Goal: Navigation & Orientation: Find specific page/section

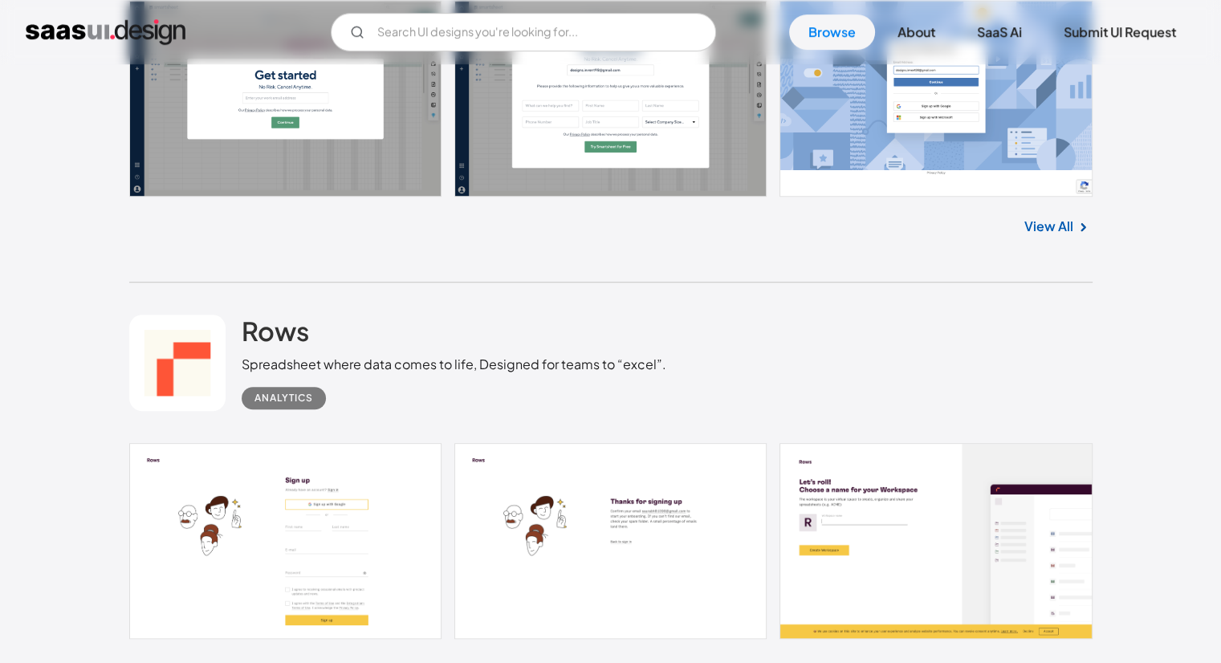
scroll to position [1204, 0]
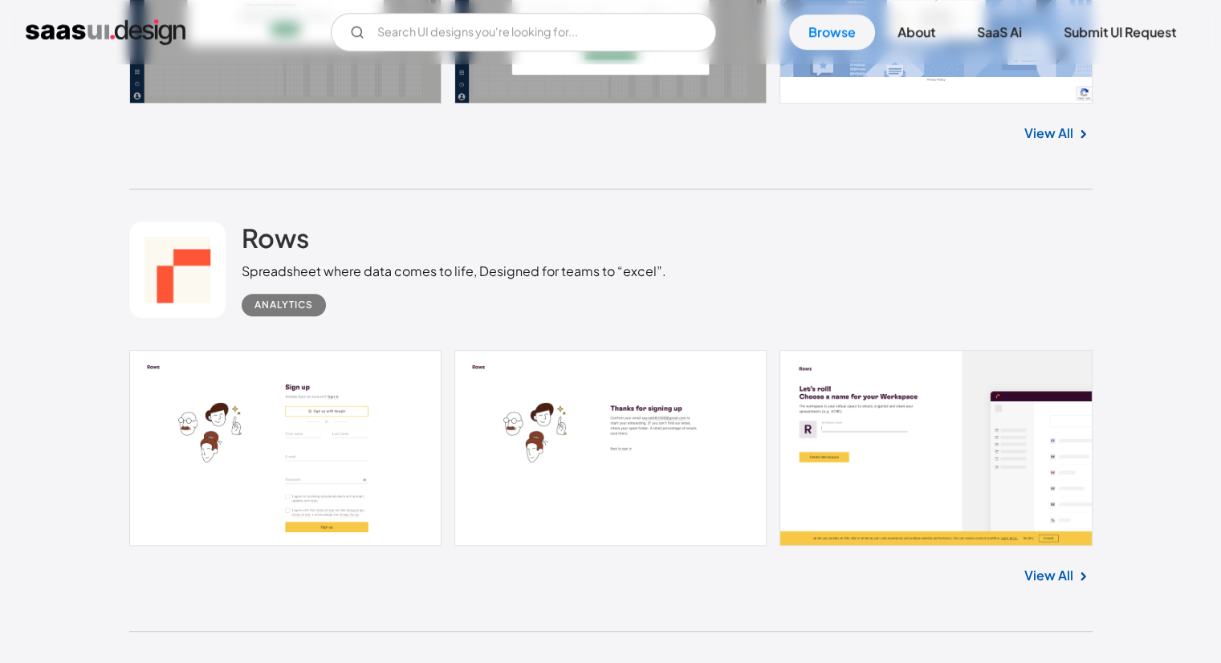
click at [1034, 579] on link "View All" at bounding box center [1048, 575] width 49 height 19
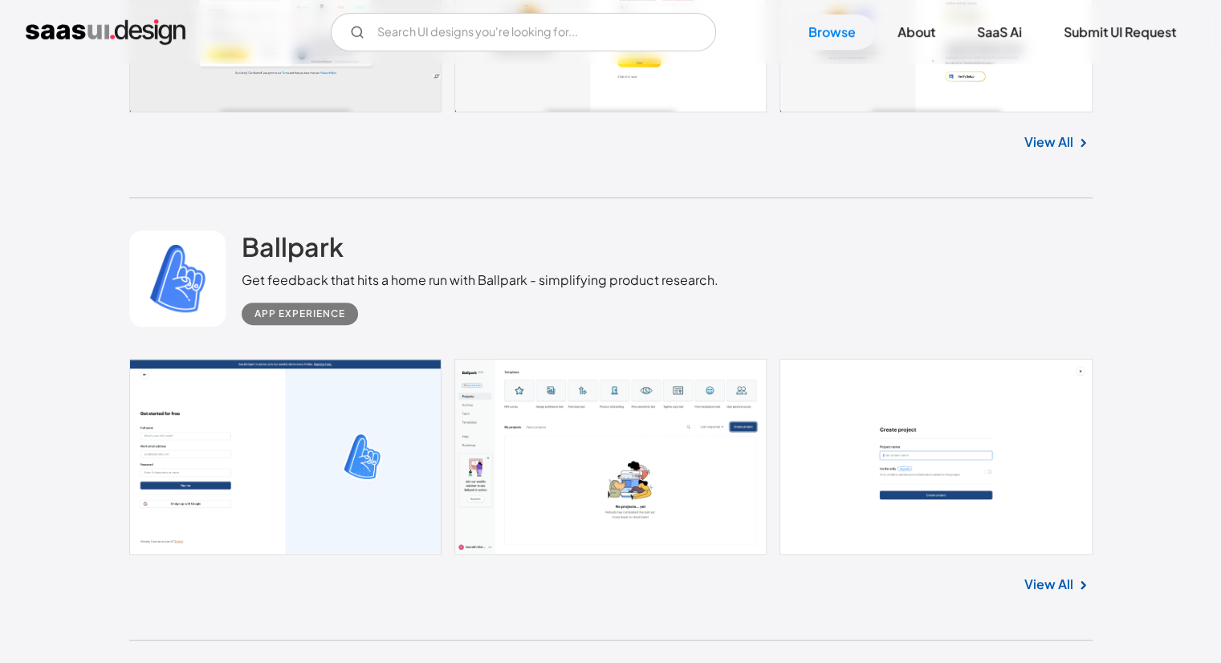
scroll to position [6823, 0]
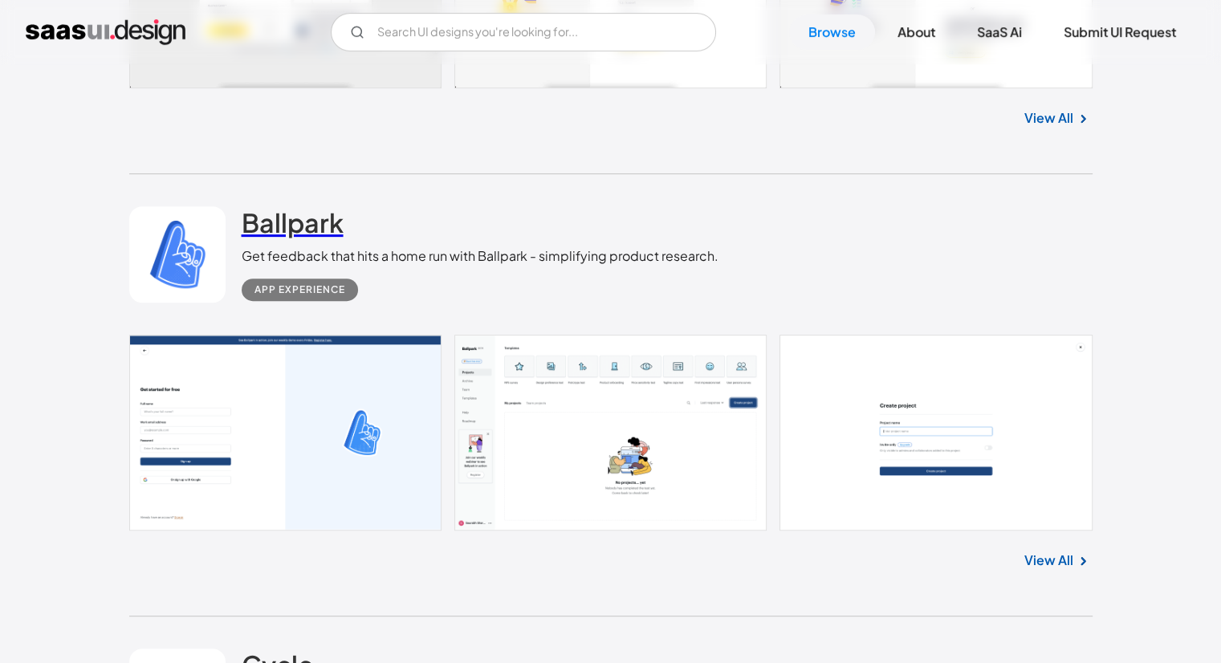
click at [256, 228] on h2 "Ballpark" at bounding box center [293, 222] width 102 height 32
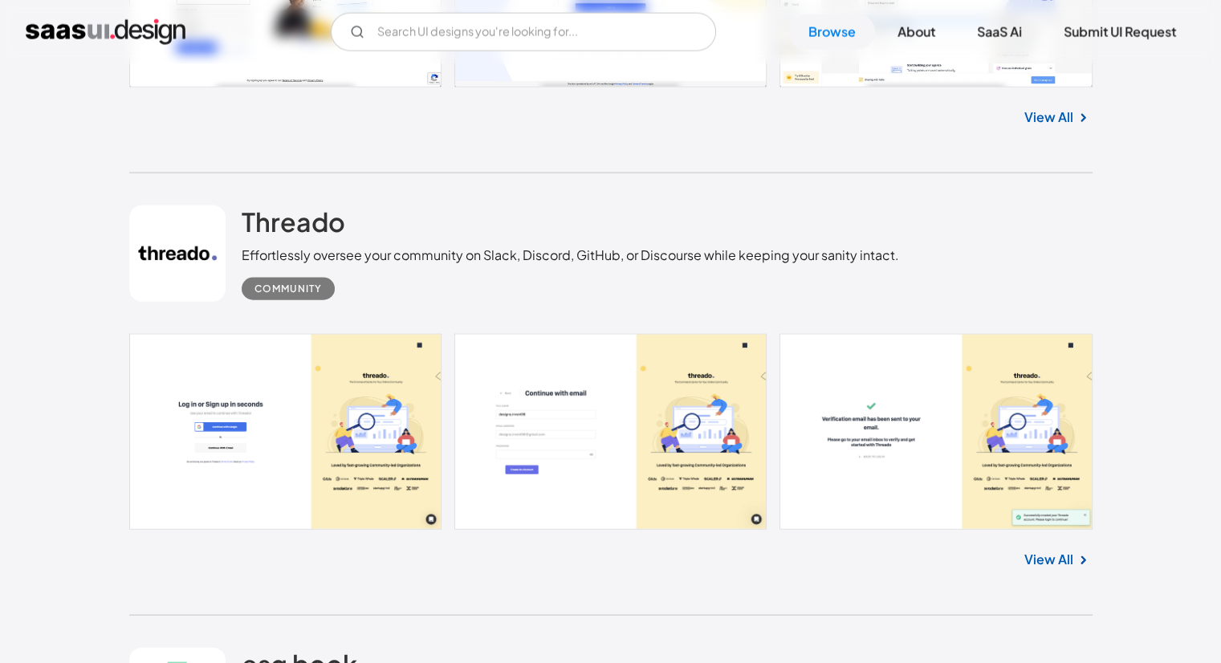
scroll to position [16134, 0]
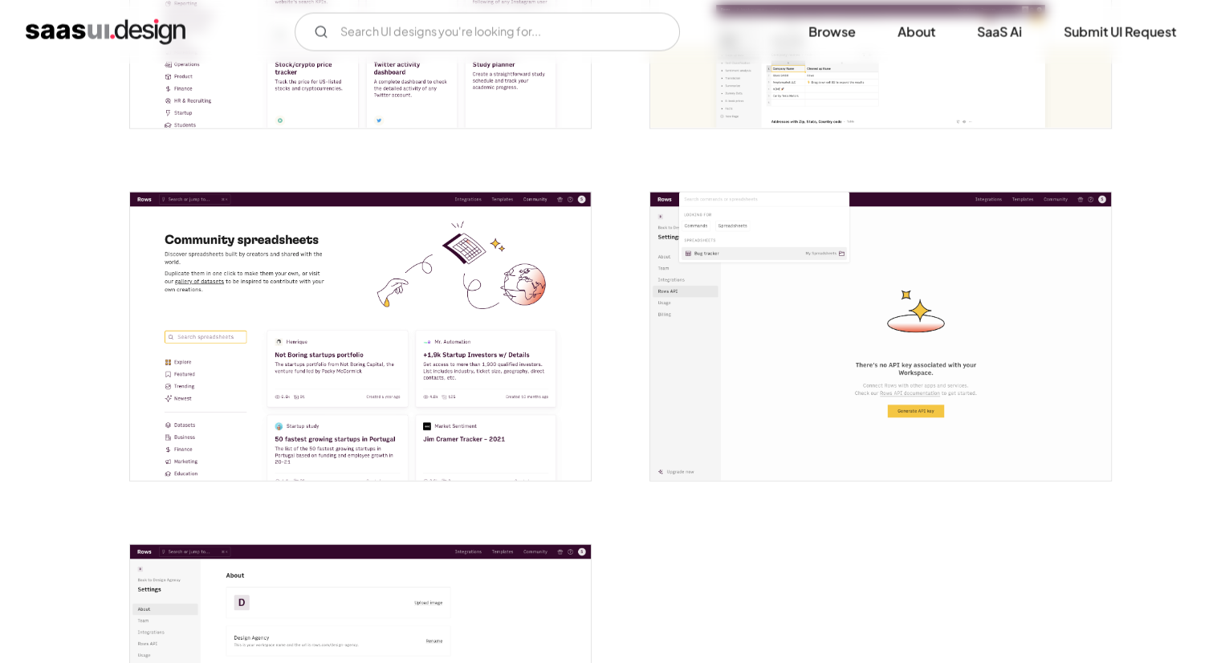
scroll to position [3853, 0]
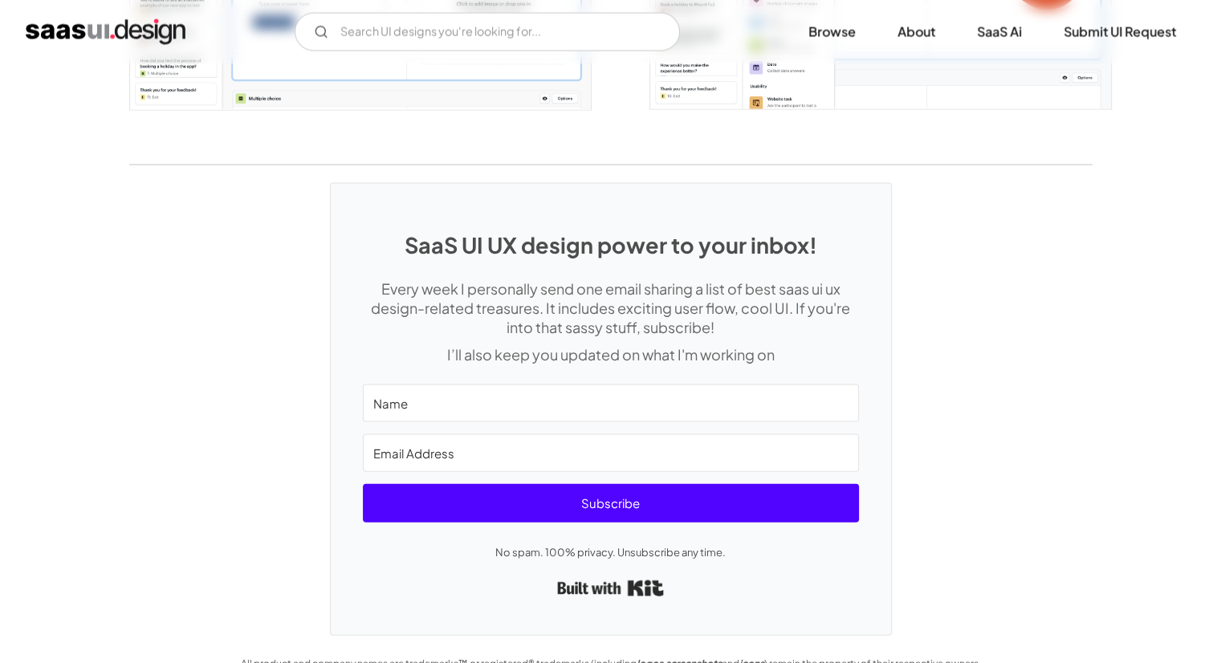
scroll to position [3398, 0]
